Goal: Check status: Check status

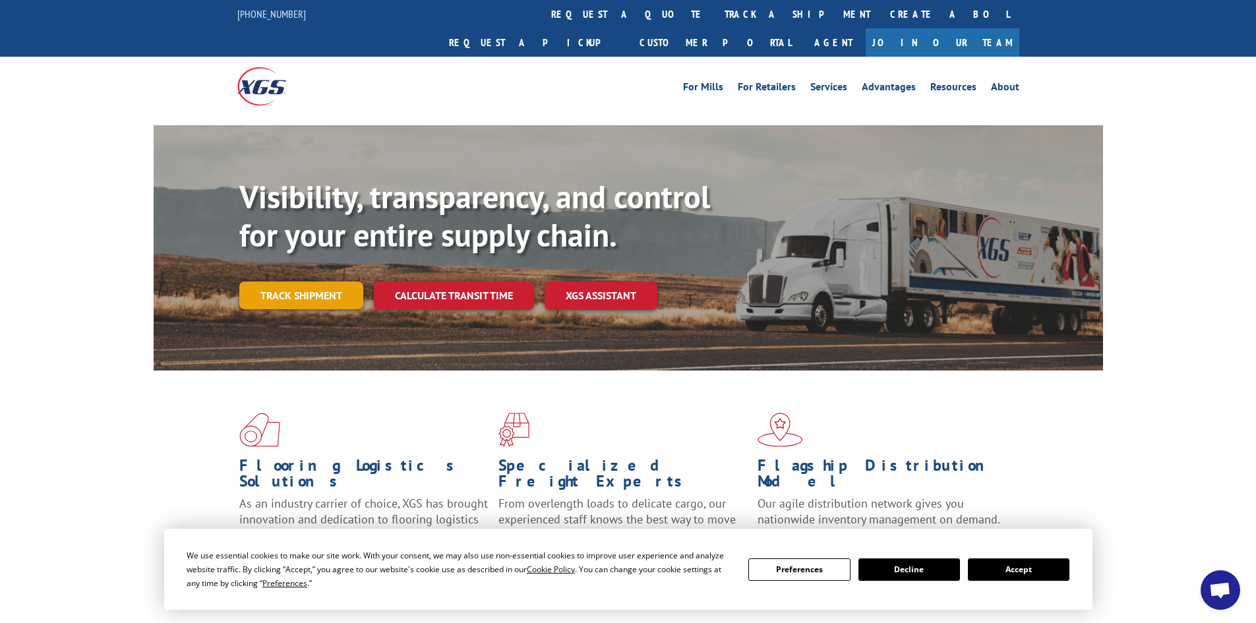
click at [295, 281] on link "Track shipment" at bounding box center [301, 295] width 124 height 28
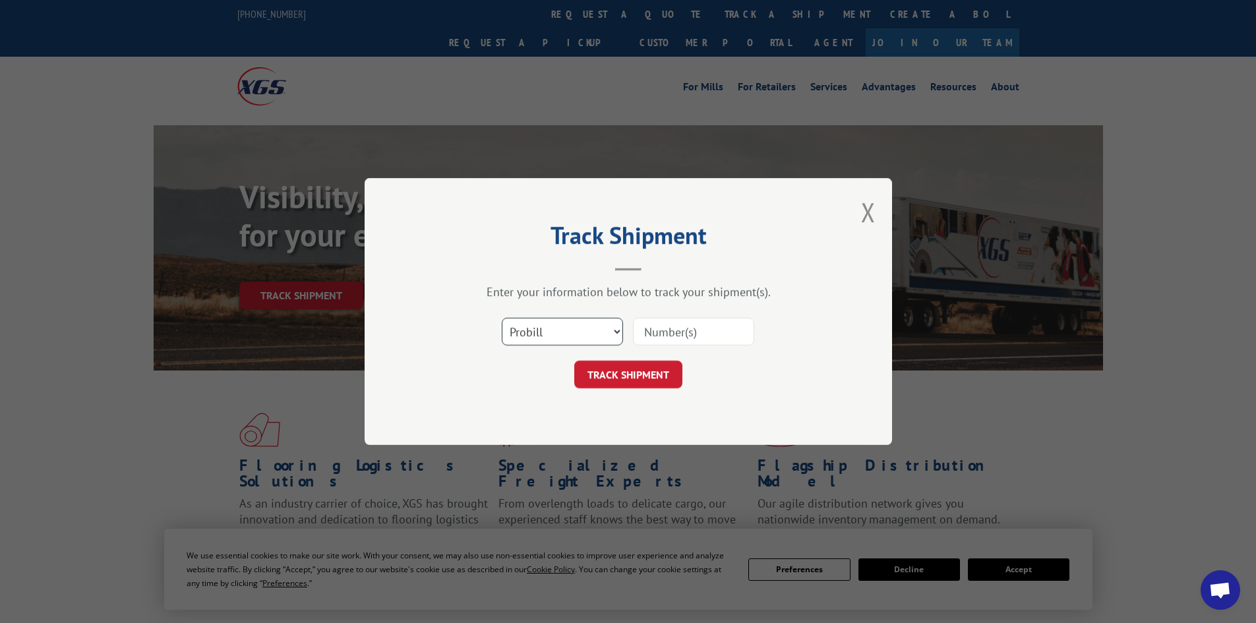
click at [613, 326] on select "Select category... Probill BOL PO" at bounding box center [562, 332] width 121 height 28
select select "bol"
click at [502, 318] on select "Select category... Probill BOL PO" at bounding box center [562, 332] width 121 height 28
paste input "816275"
type input "816275"
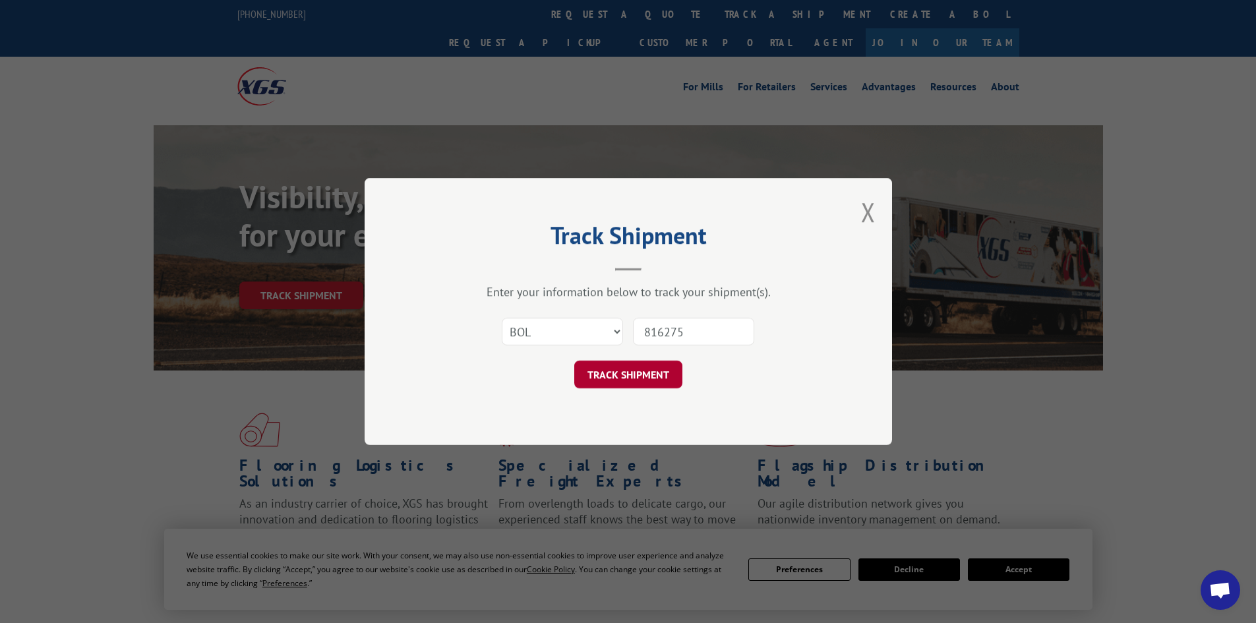
click at [647, 363] on button "TRACK SHIPMENT" at bounding box center [628, 375] width 108 height 28
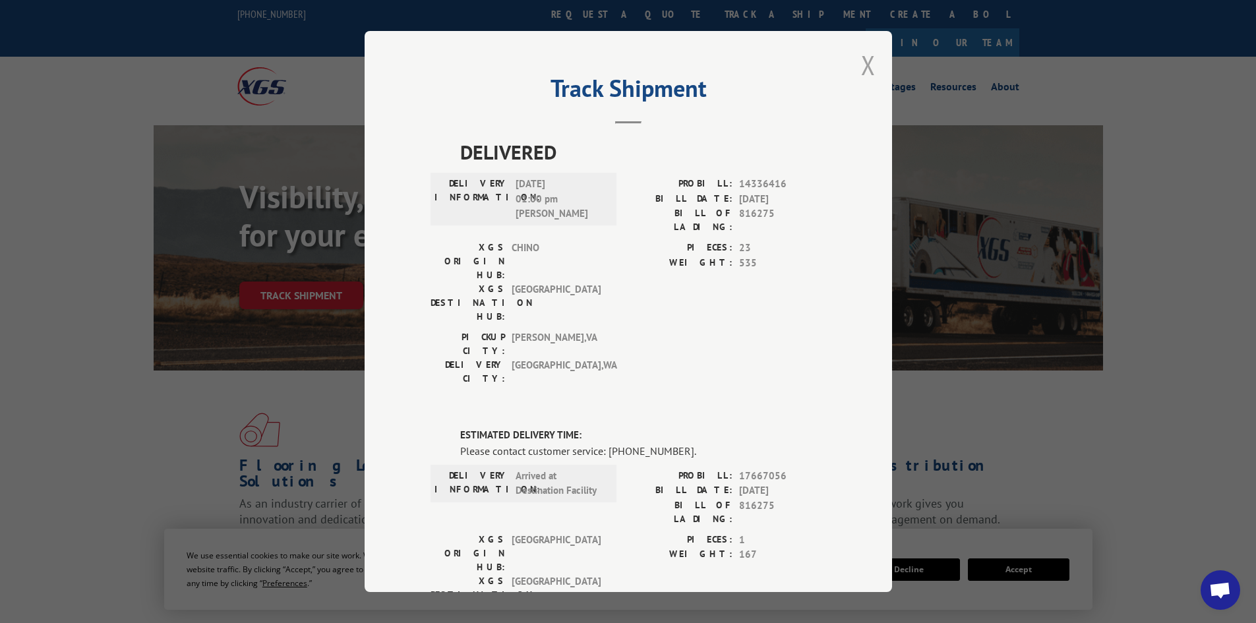
click at [864, 64] on button "Close modal" at bounding box center [868, 64] width 15 height 35
